Goal: Browse casually

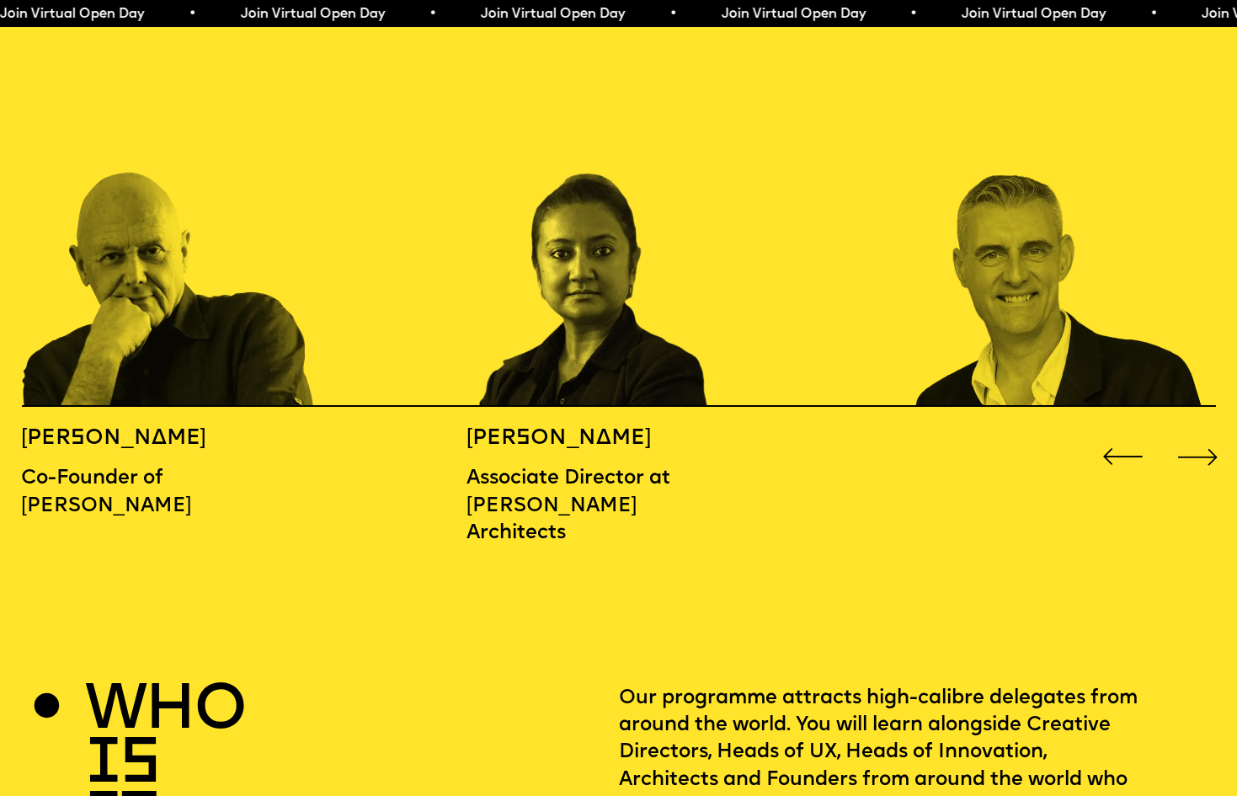
scroll to position [1908, 0]
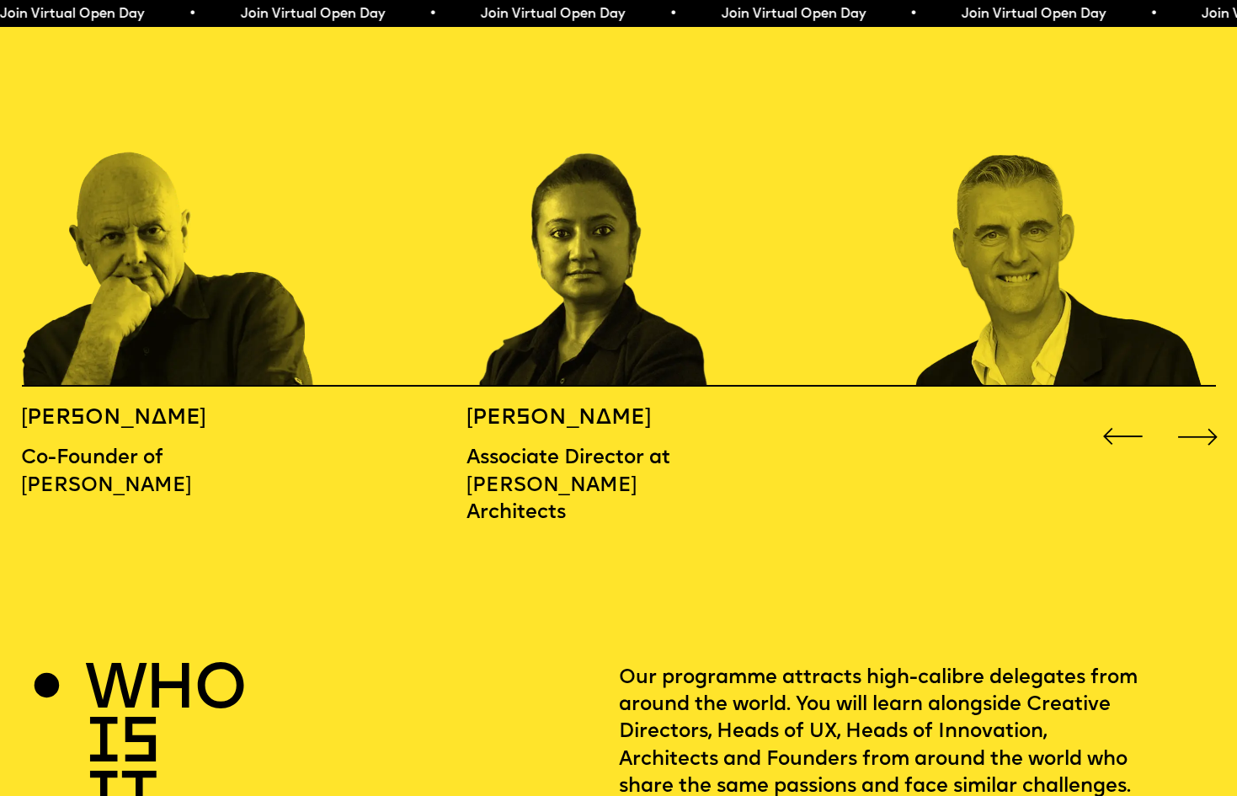
click at [1195, 412] on div "Next slide" at bounding box center [1199, 437] width 50 height 50
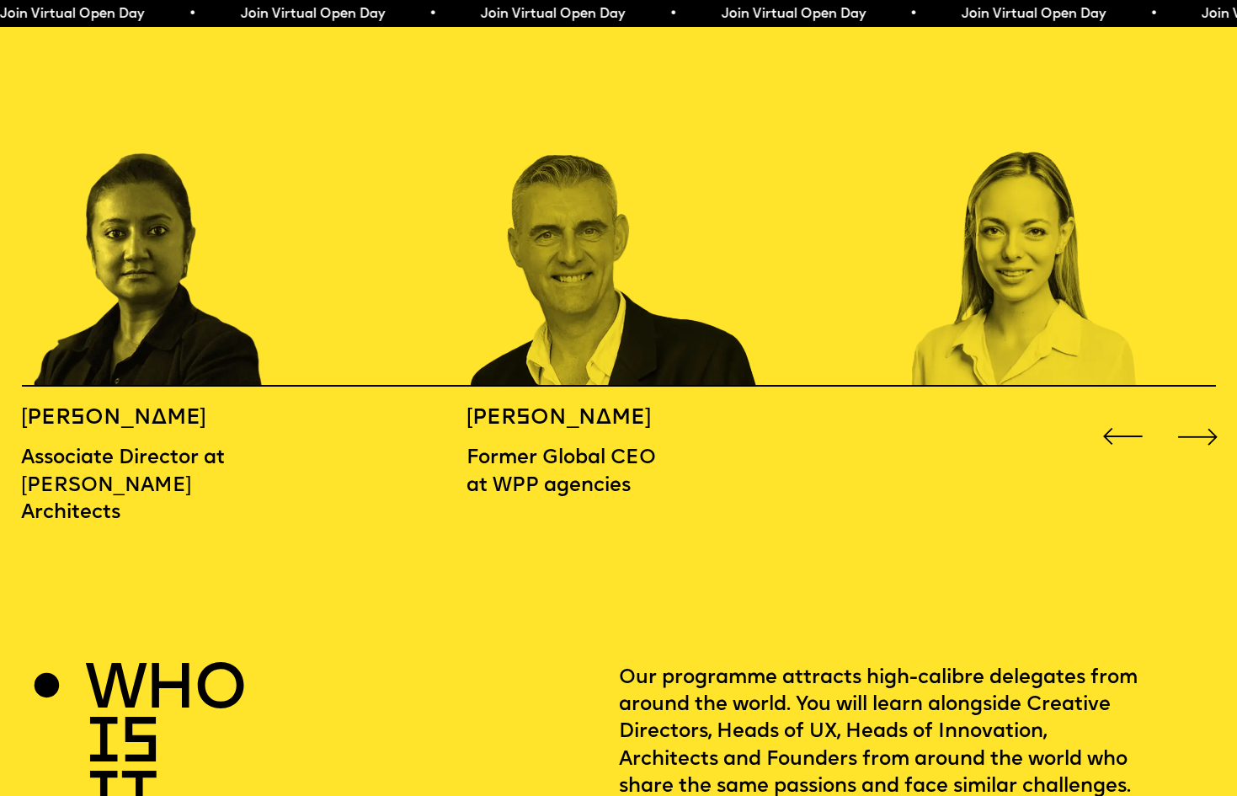
click at [1195, 412] on div "Next slide" at bounding box center [1199, 437] width 50 height 50
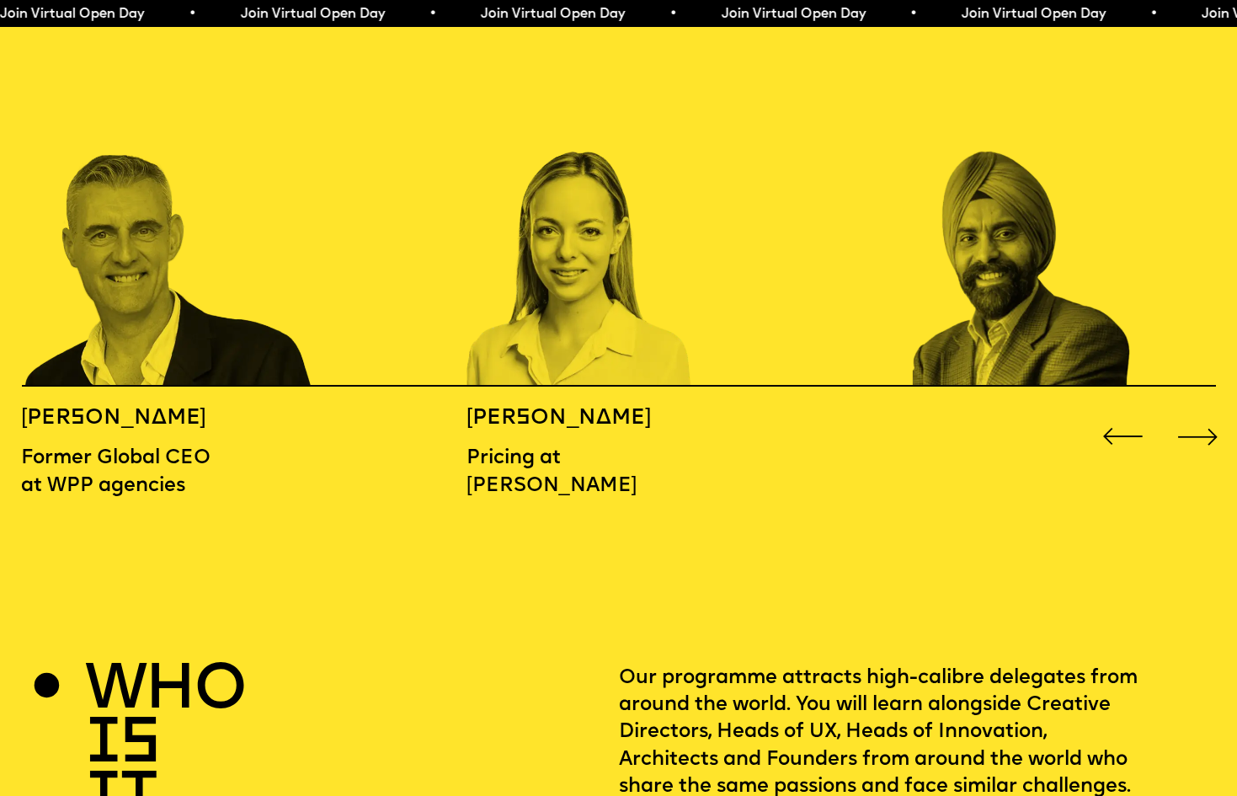
click at [1195, 412] on div "Next slide" at bounding box center [1199, 437] width 50 height 50
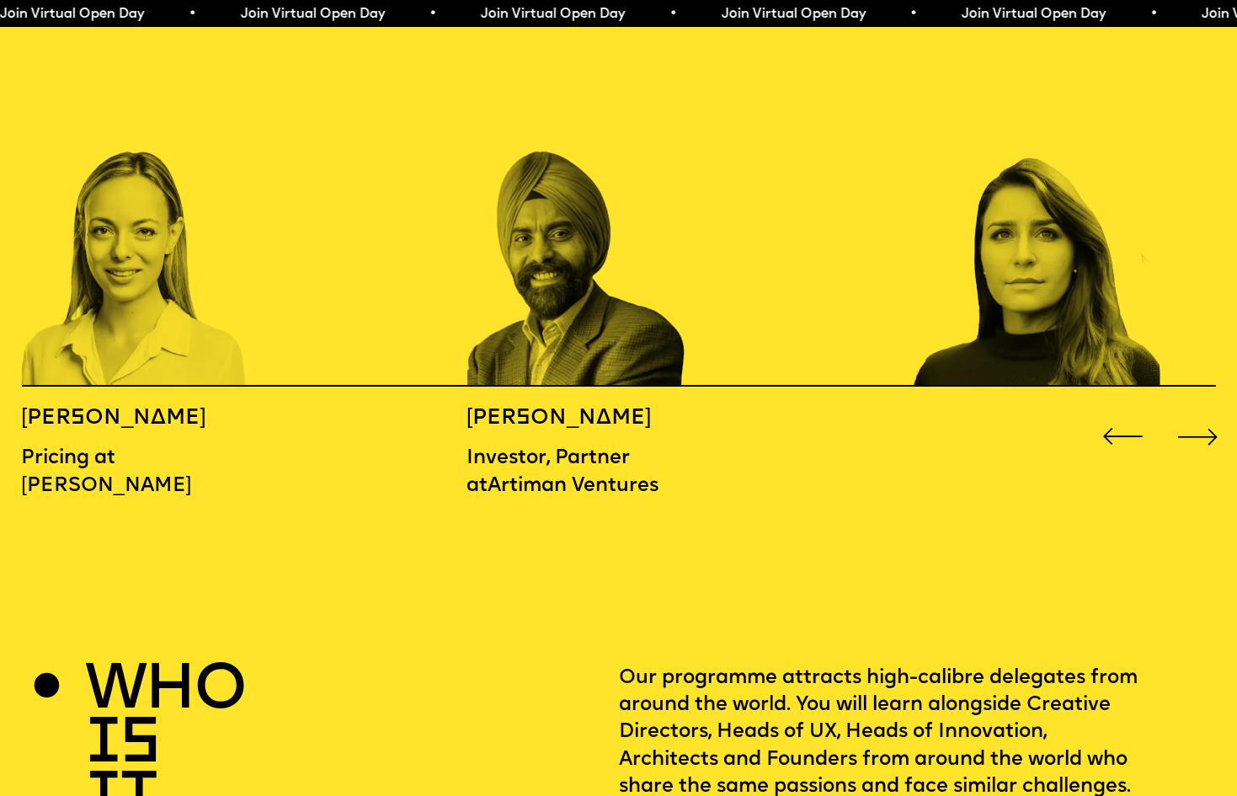
click at [1195, 412] on div "Next slide" at bounding box center [1199, 437] width 50 height 50
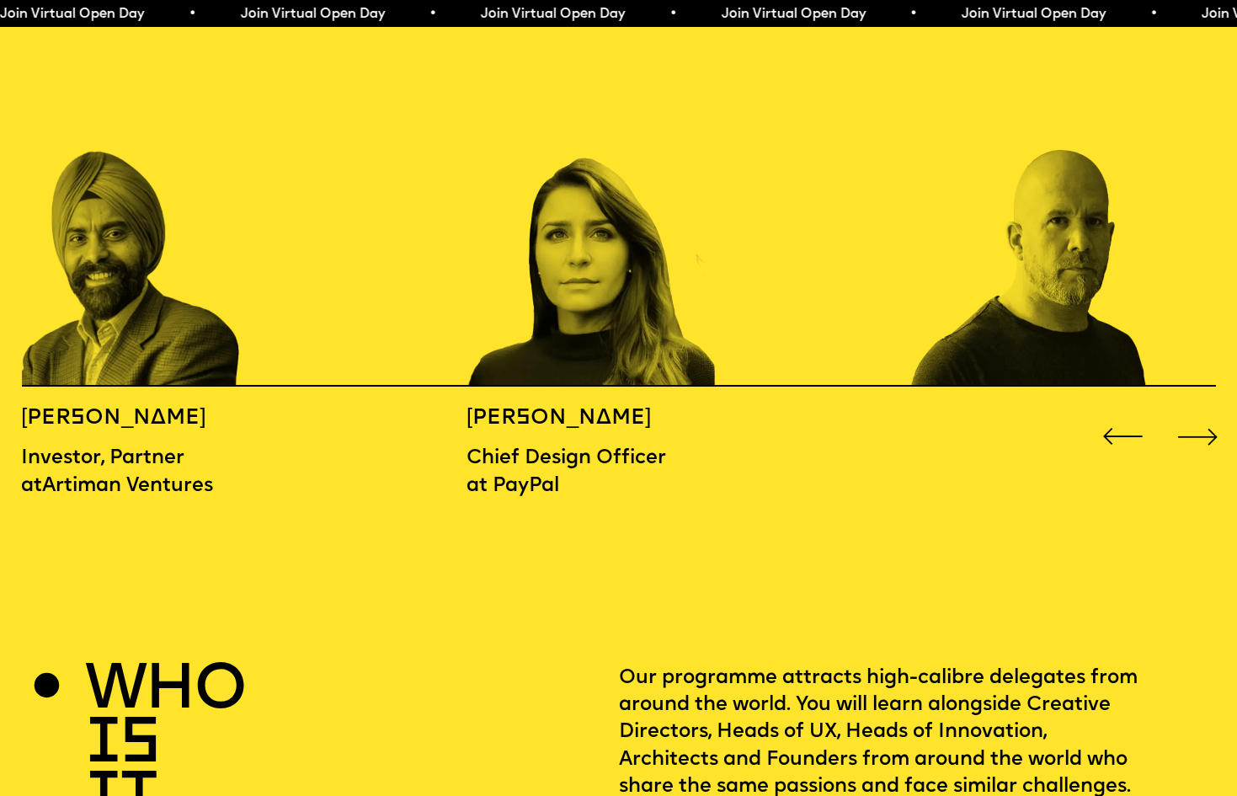
click at [1195, 412] on div "Next slide" at bounding box center [1199, 437] width 50 height 50
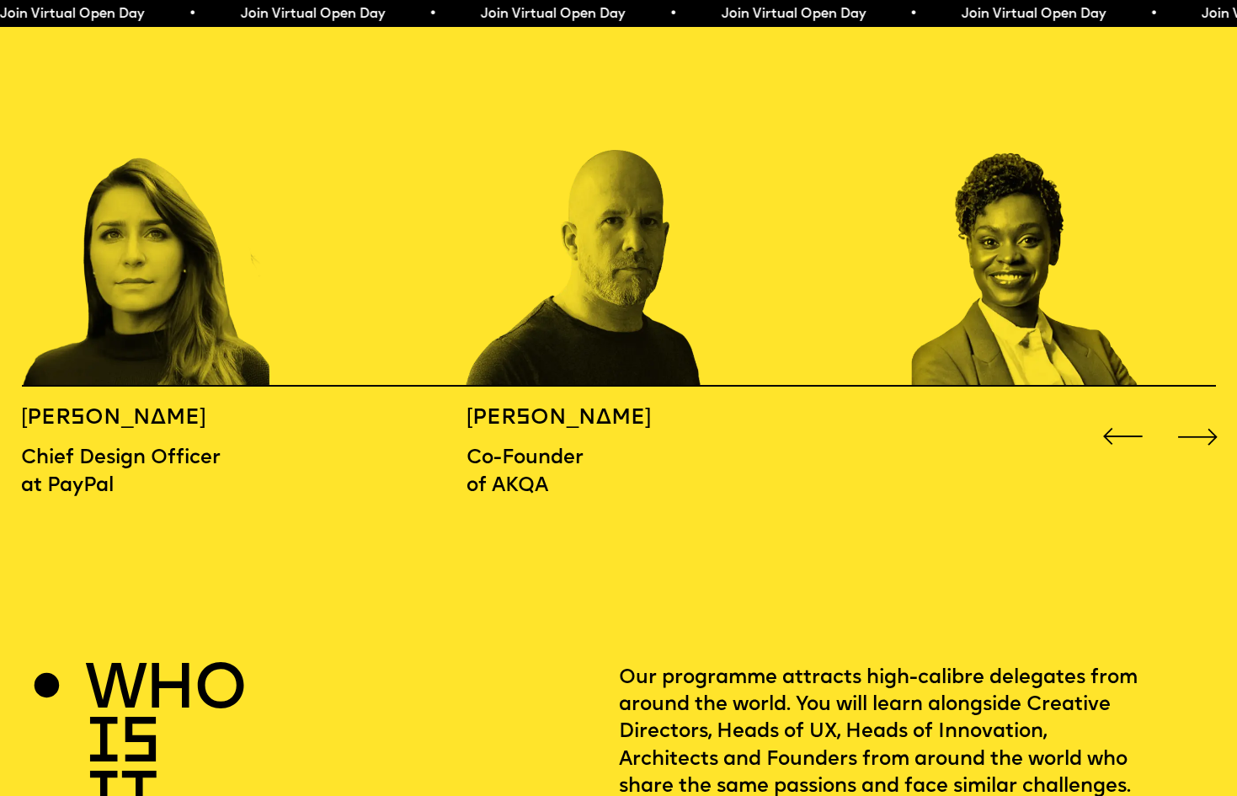
click at [1195, 412] on div "Next slide" at bounding box center [1199, 437] width 50 height 50
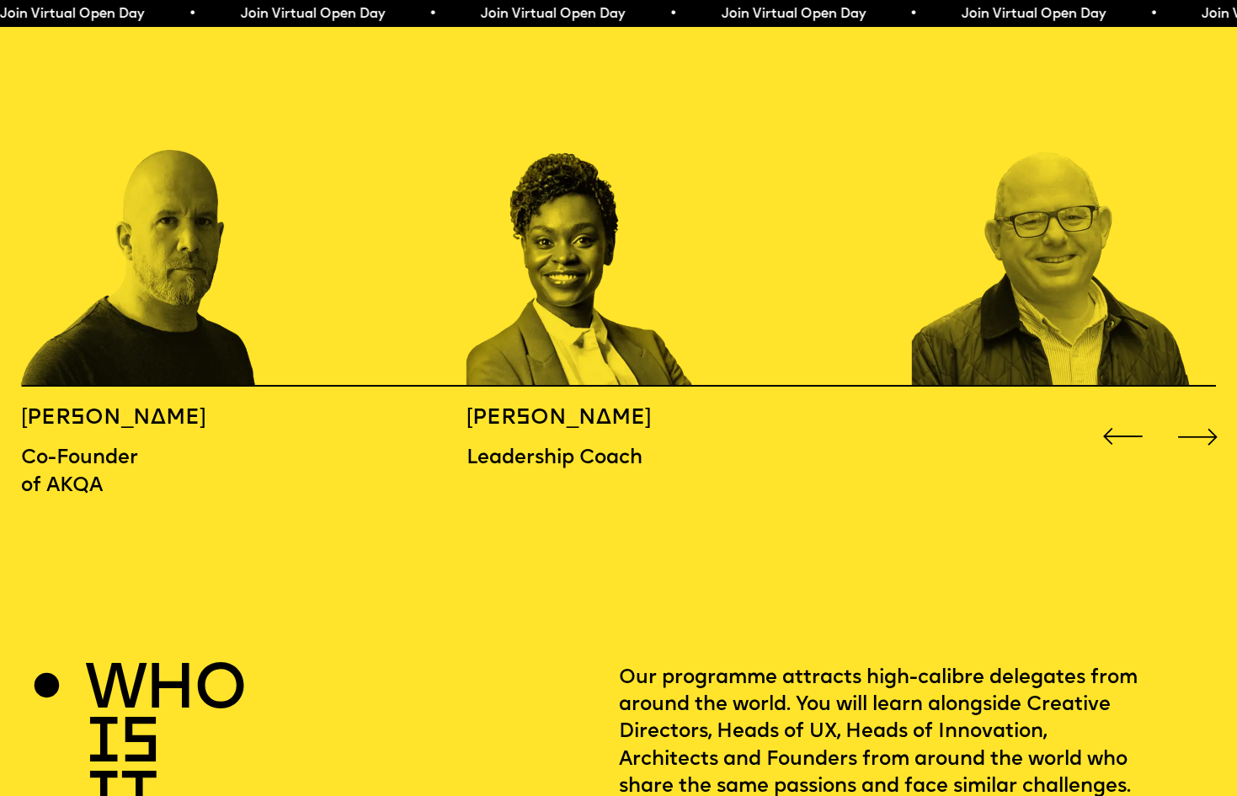
click at [1195, 412] on div "Next slide" at bounding box center [1199, 437] width 50 height 50
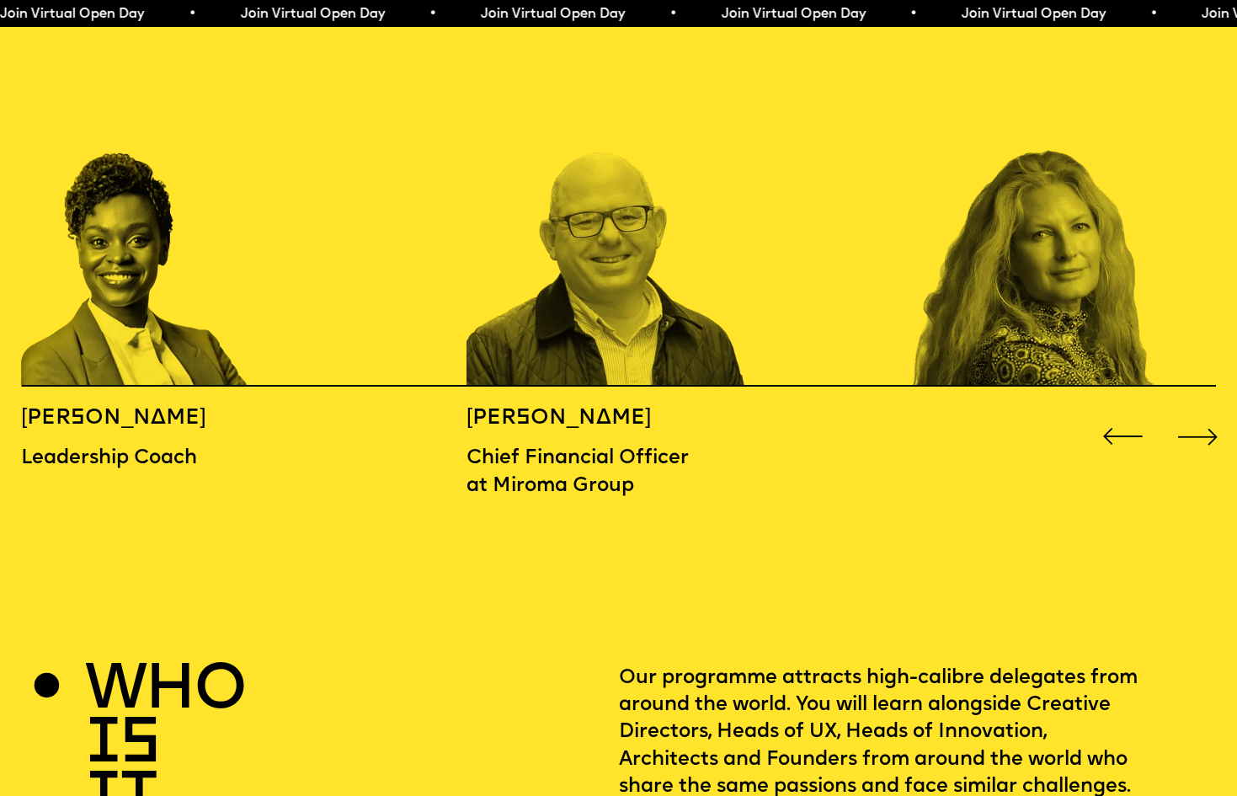
click at [1195, 412] on div "Next slide" at bounding box center [1199, 437] width 50 height 50
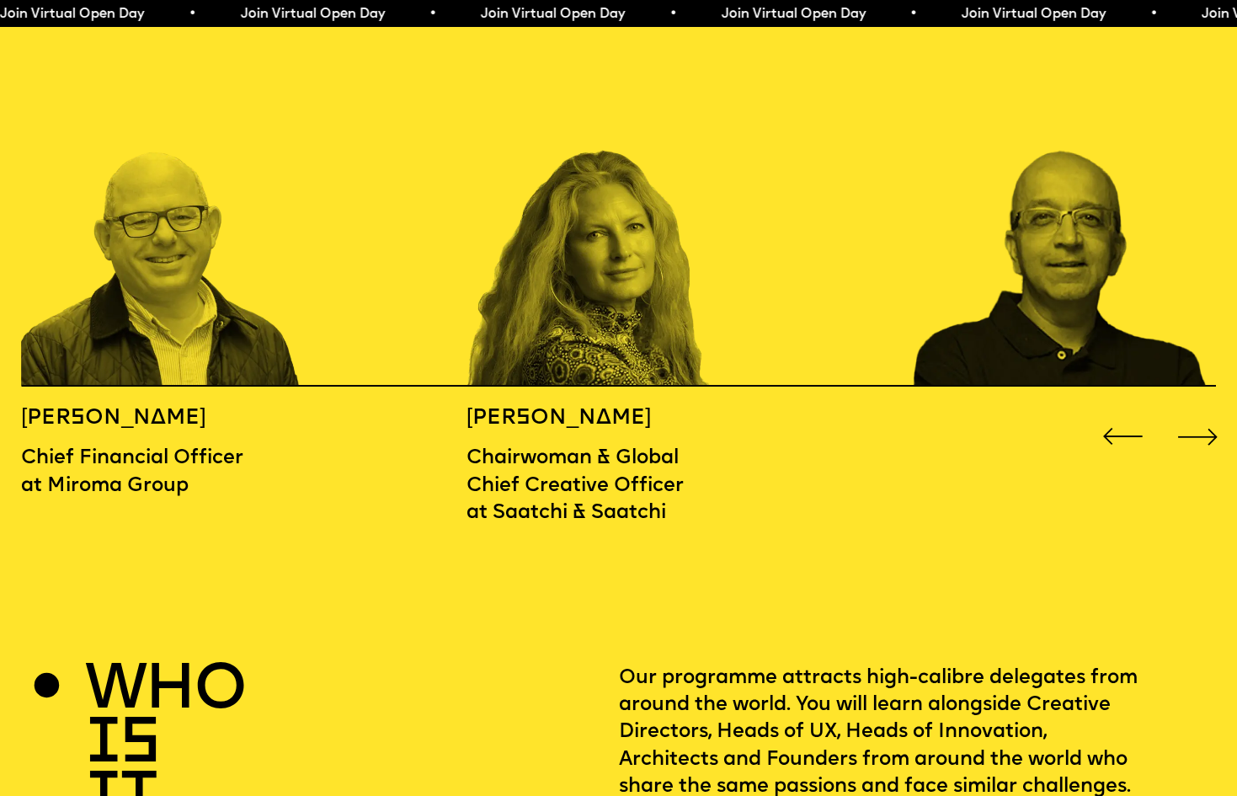
click at [1195, 412] on div "Next slide" at bounding box center [1199, 437] width 50 height 50
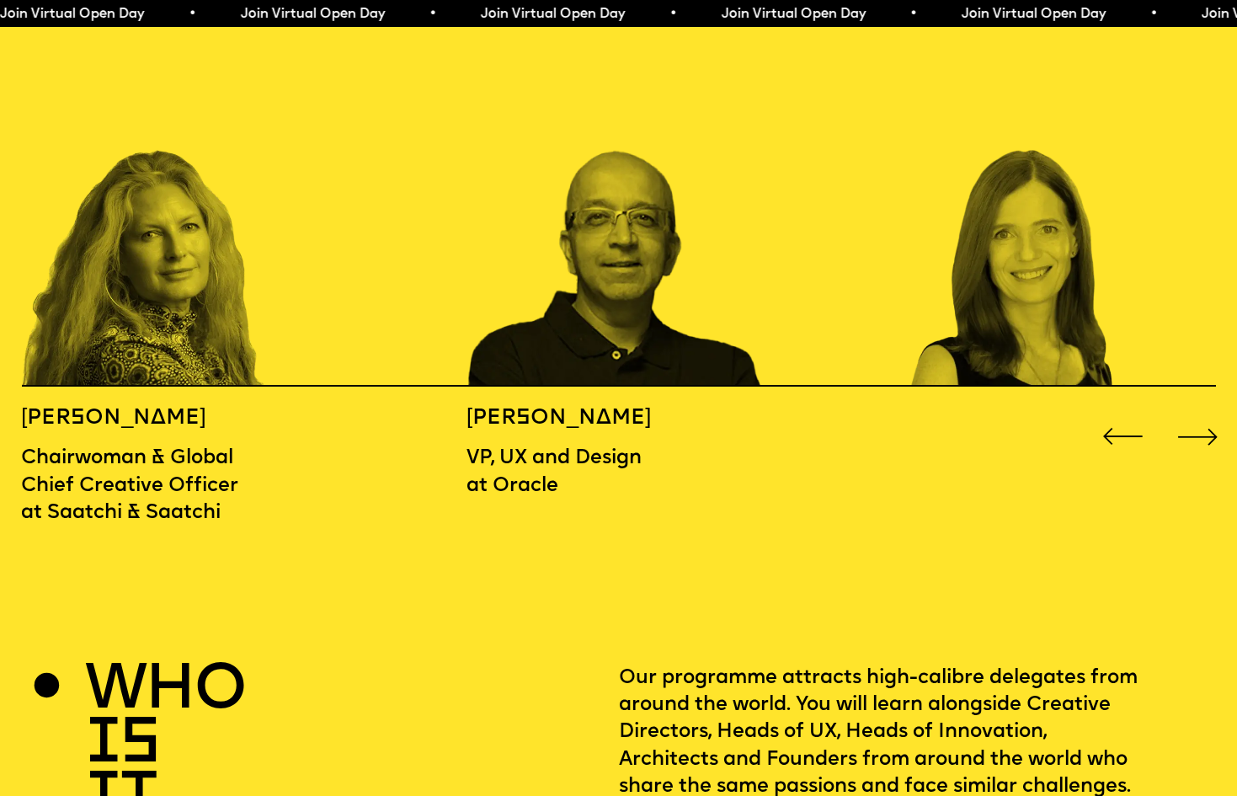
click at [1183, 412] on div "Next slide" at bounding box center [1199, 437] width 50 height 50
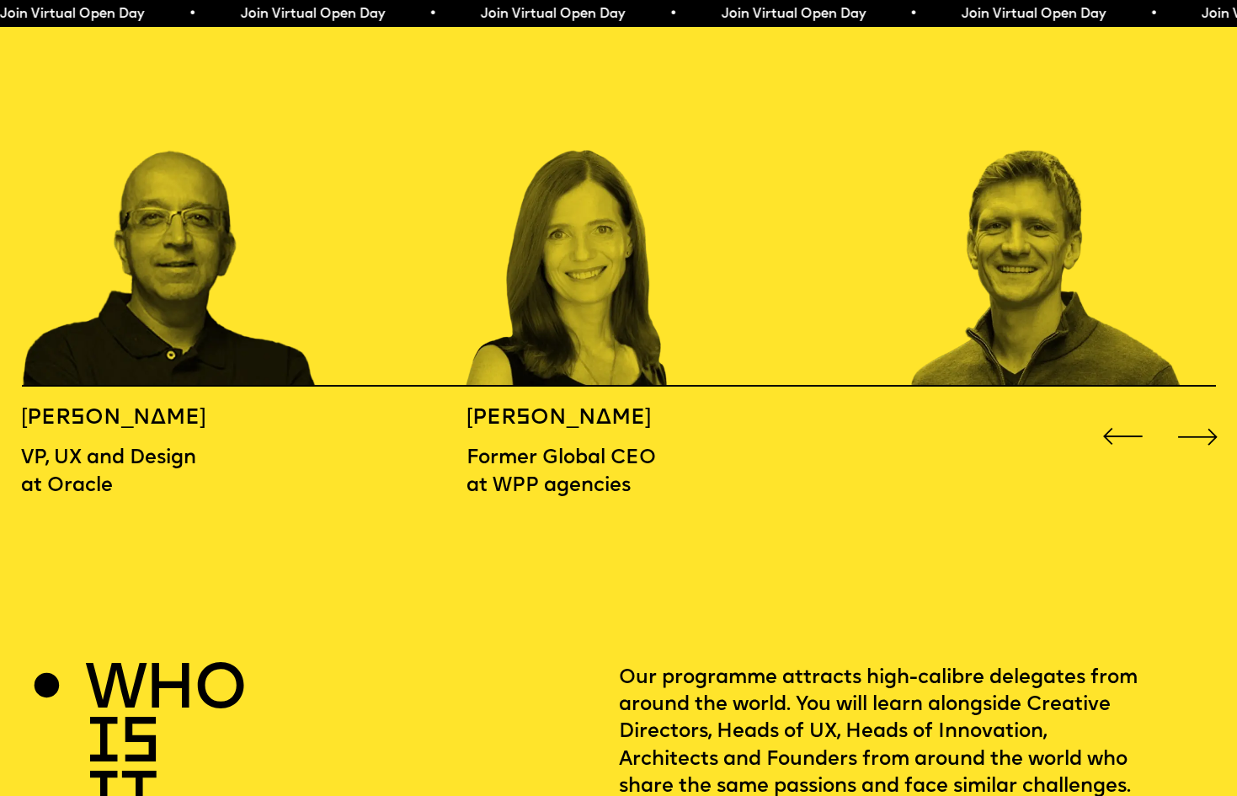
click at [1183, 412] on div "Next slide" at bounding box center [1199, 437] width 50 height 50
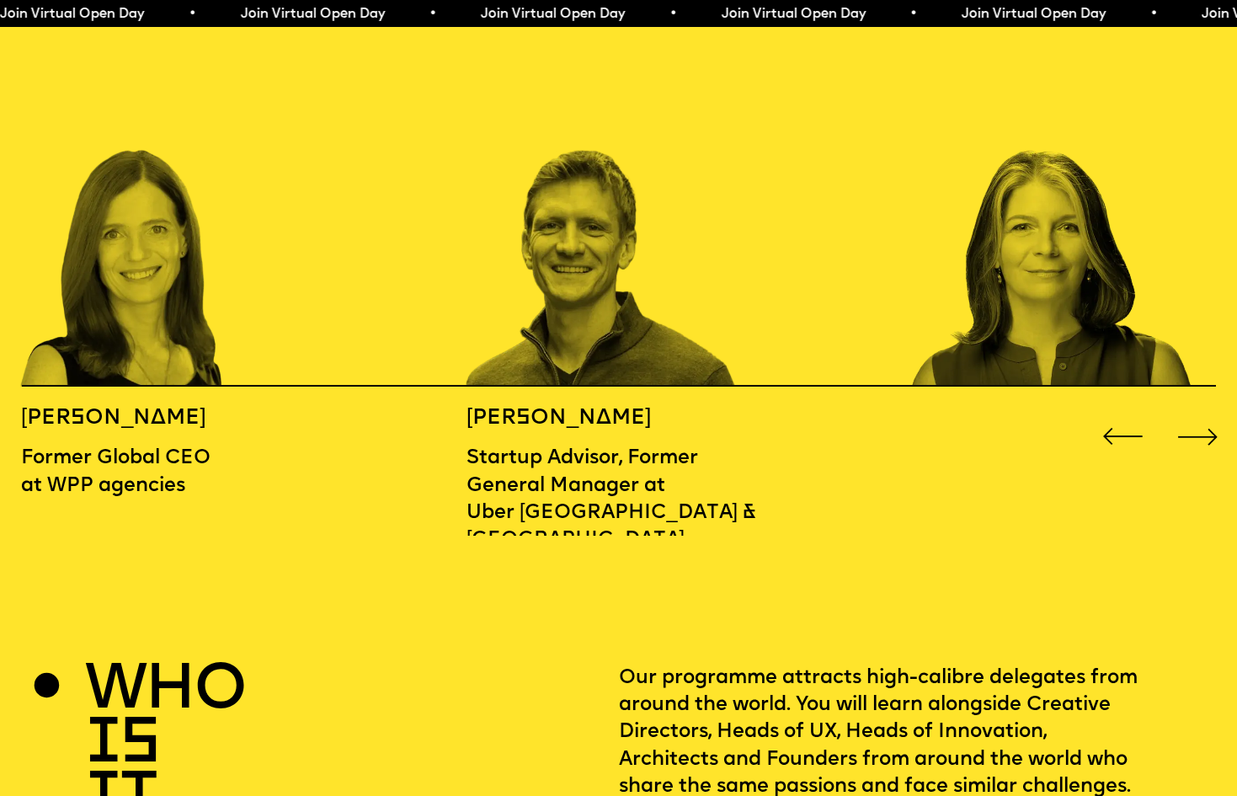
click at [1183, 412] on div "Next slide" at bounding box center [1199, 437] width 50 height 50
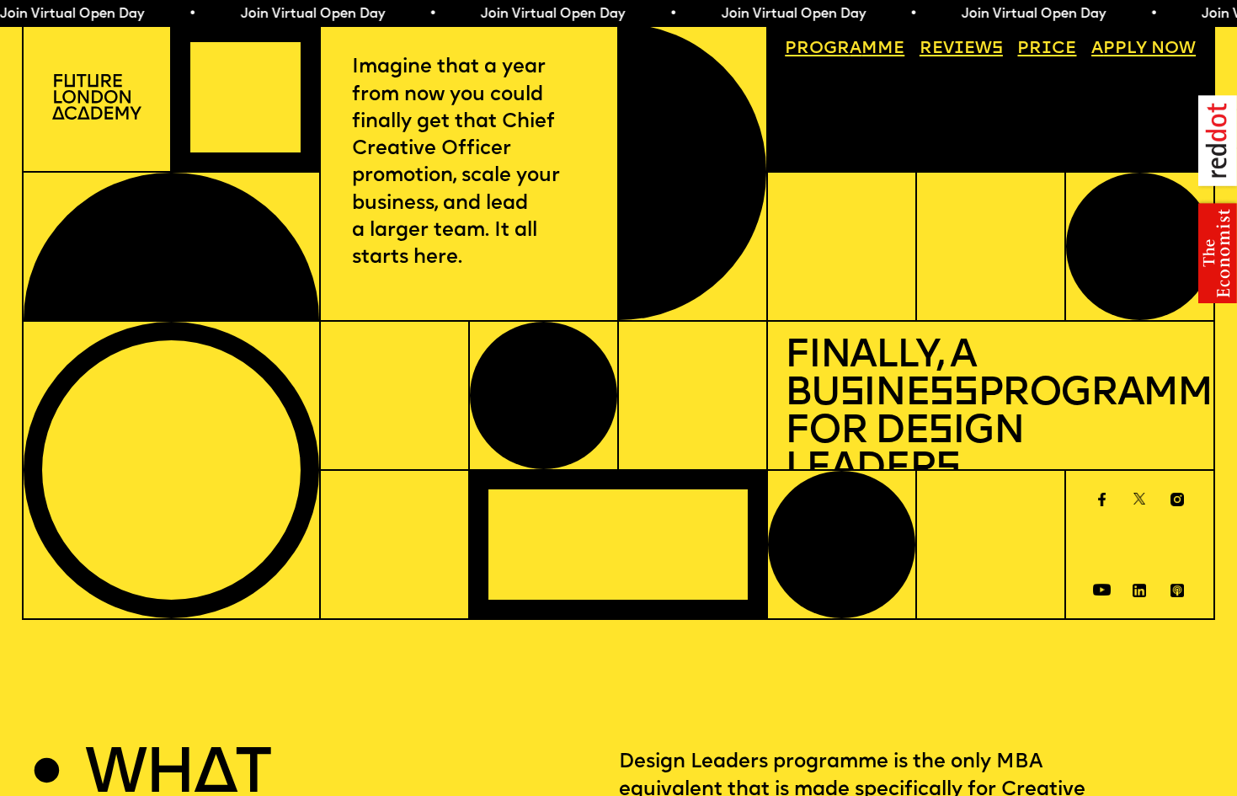
scroll to position [0, 0]
